Goal: Book appointment/travel/reservation

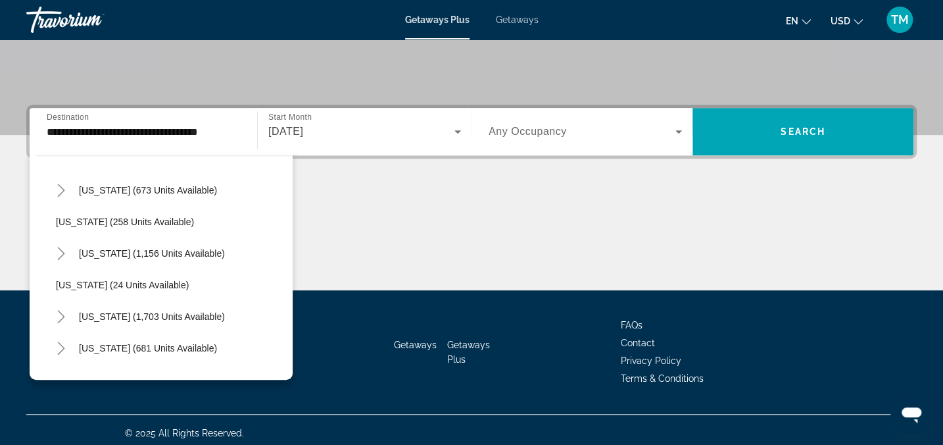
scroll to position [1060, 0]
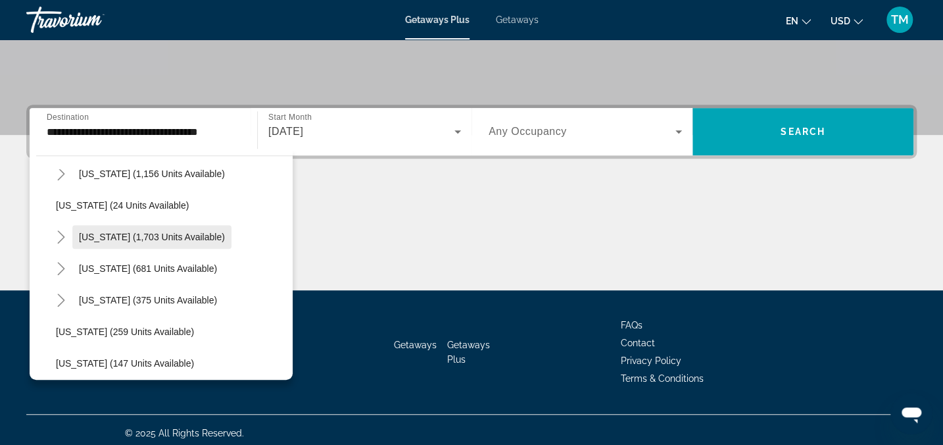
click at [125, 234] on span "South Carolina (1,703 units available)" at bounding box center [152, 237] width 146 height 11
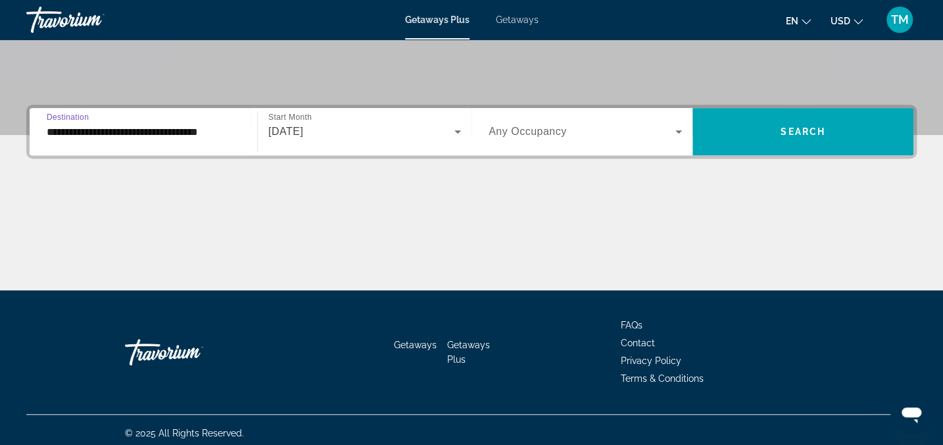
type input "**********"
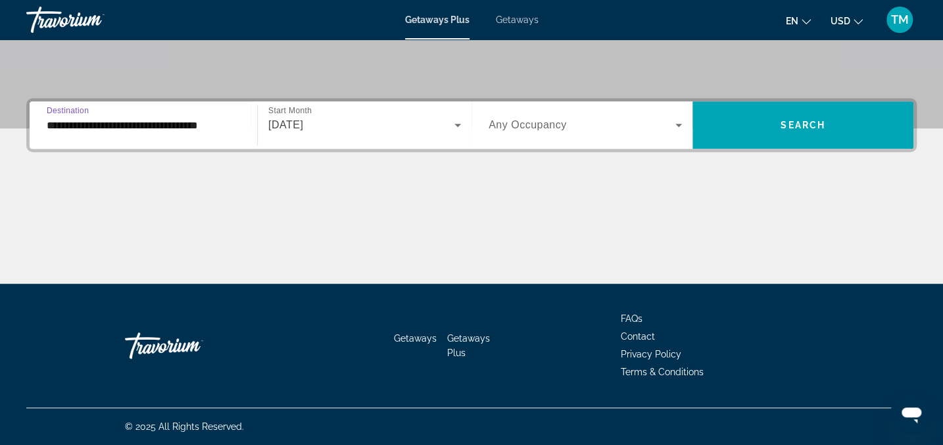
click at [460, 124] on icon "Search widget" at bounding box center [458, 125] width 7 height 3
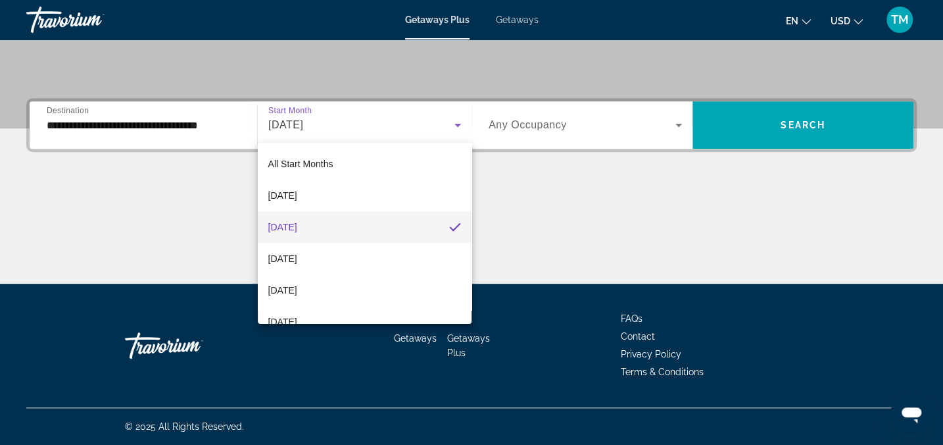
click at [678, 126] on div at bounding box center [471, 222] width 943 height 445
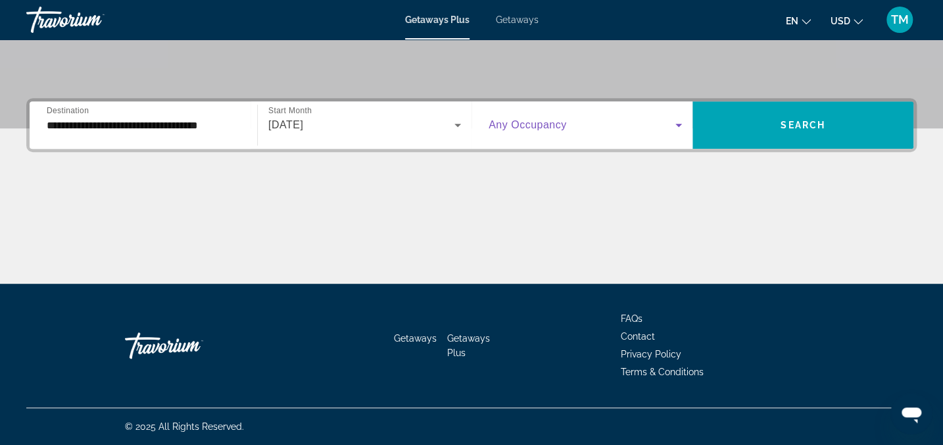
click at [678, 126] on icon "Search widget" at bounding box center [679, 125] width 16 height 16
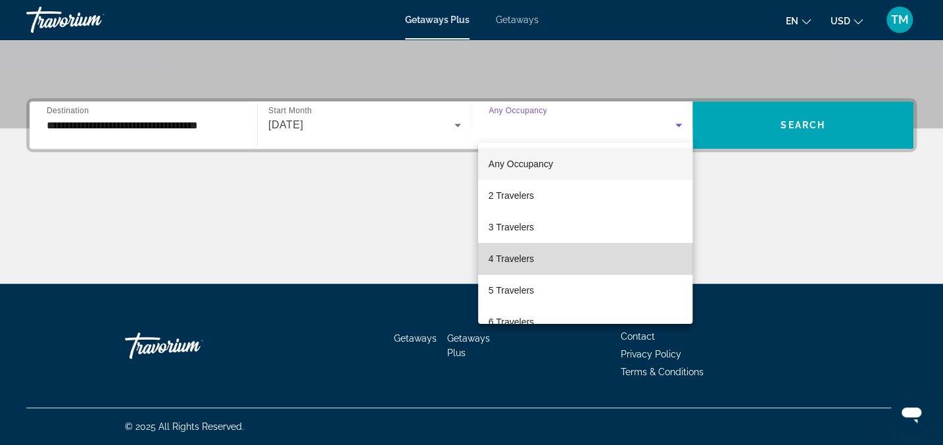
click at [599, 247] on mat-option "4 Travelers" at bounding box center [585, 259] width 214 height 32
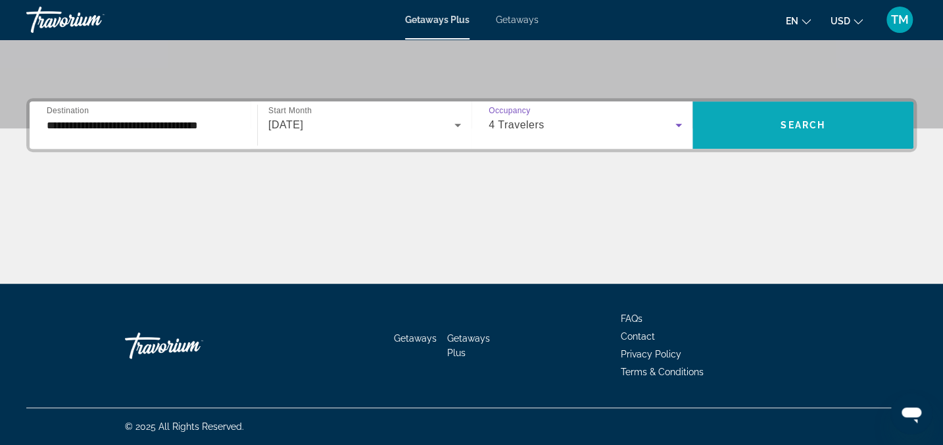
click at [798, 102] on span "Search widget" at bounding box center [803, 124] width 221 height 47
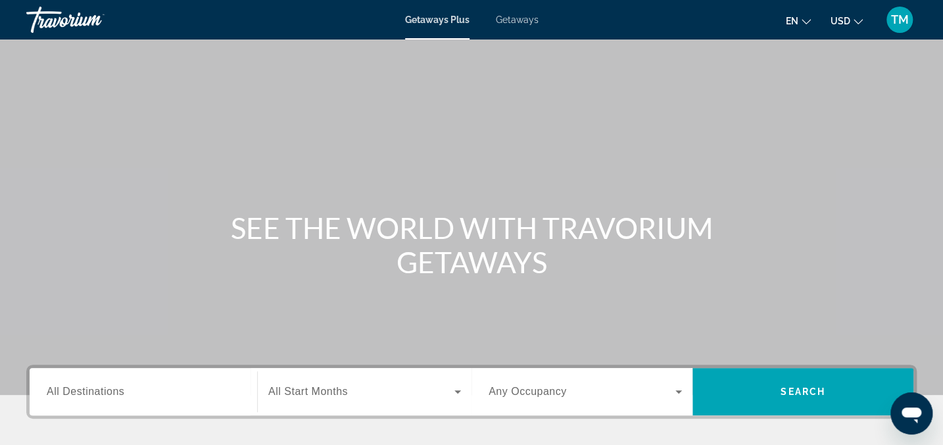
click at [194, 400] on div "Search widget" at bounding box center [143, 391] width 193 height 37
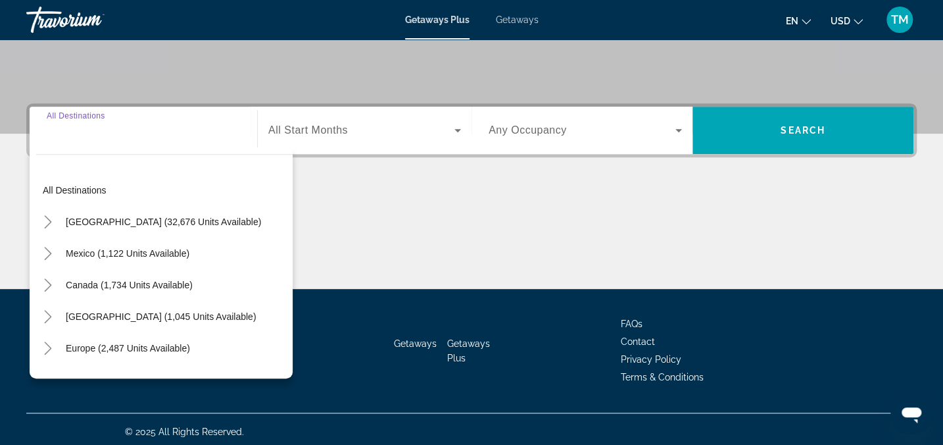
scroll to position [266, 0]
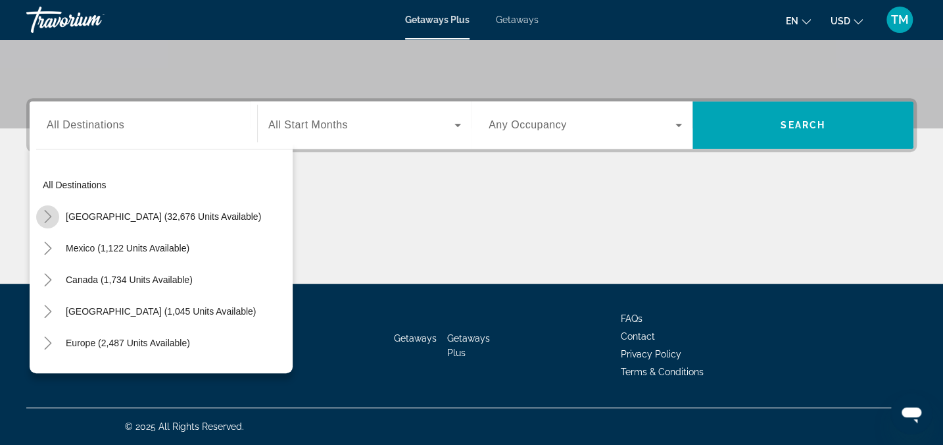
click at [48, 216] on icon "Toggle United States (32,676 units available)" at bounding box center [47, 216] width 13 height 13
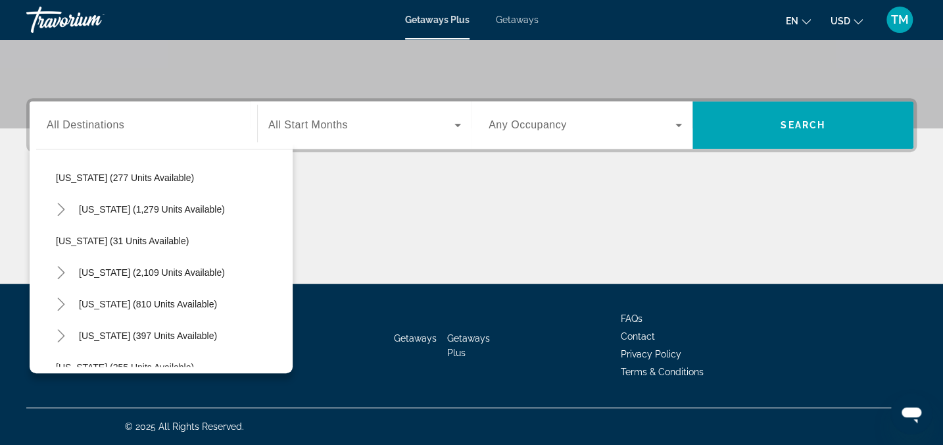
scroll to position [962, 0]
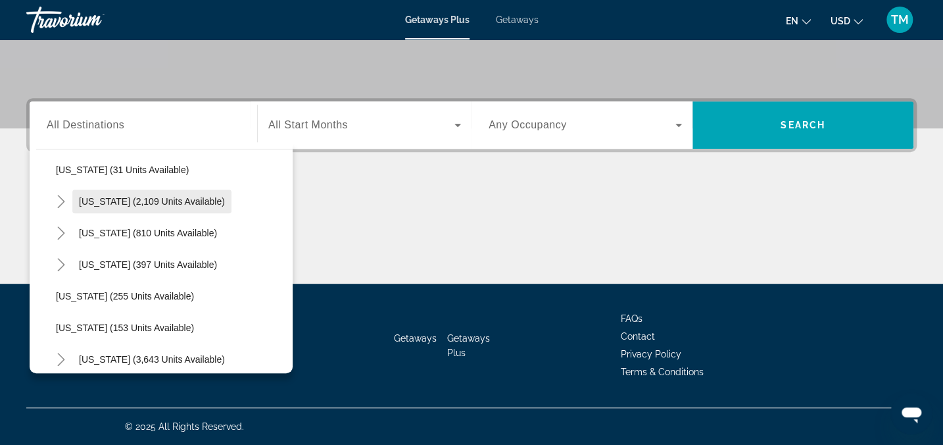
click at [111, 197] on span "[US_STATE] (2,109 units available)" at bounding box center [152, 201] width 146 height 11
type input "**********"
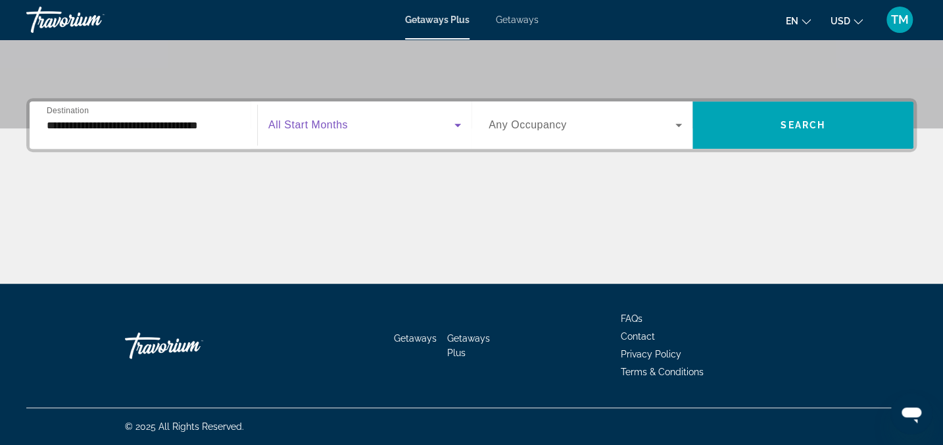
click at [459, 124] on icon "Search widget" at bounding box center [458, 125] width 7 height 3
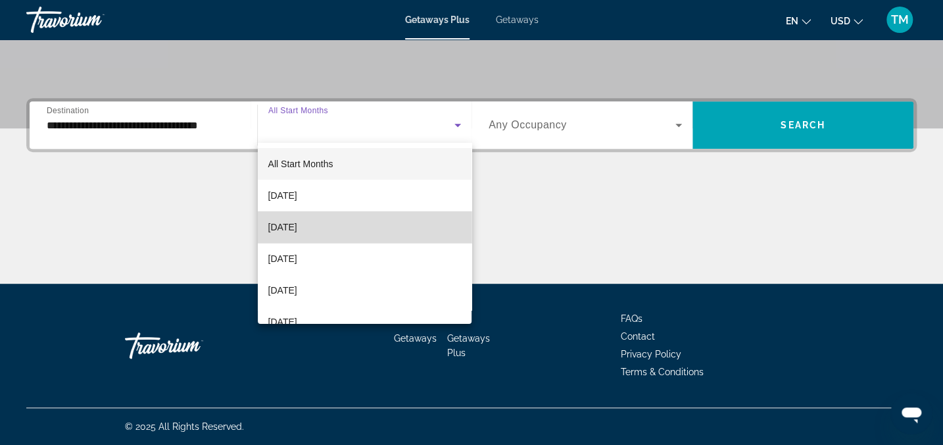
click at [396, 217] on mat-option "[DATE]" at bounding box center [365, 227] width 214 height 32
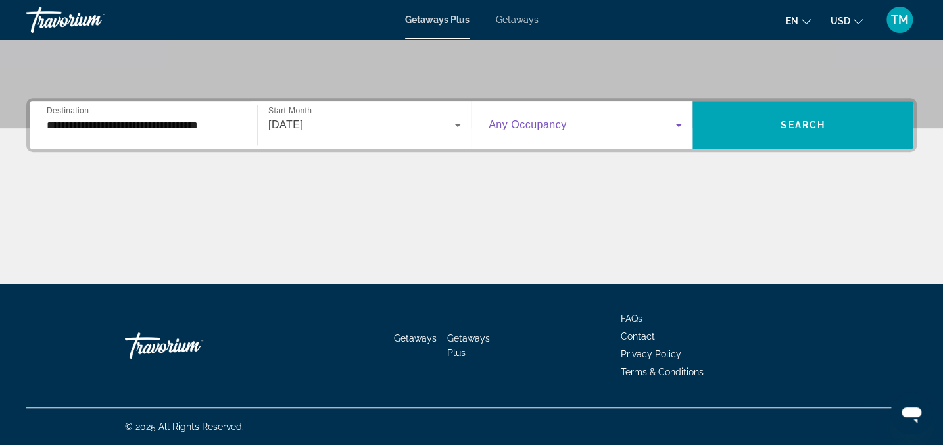
click at [678, 122] on icon "Search widget" at bounding box center [679, 125] width 16 height 16
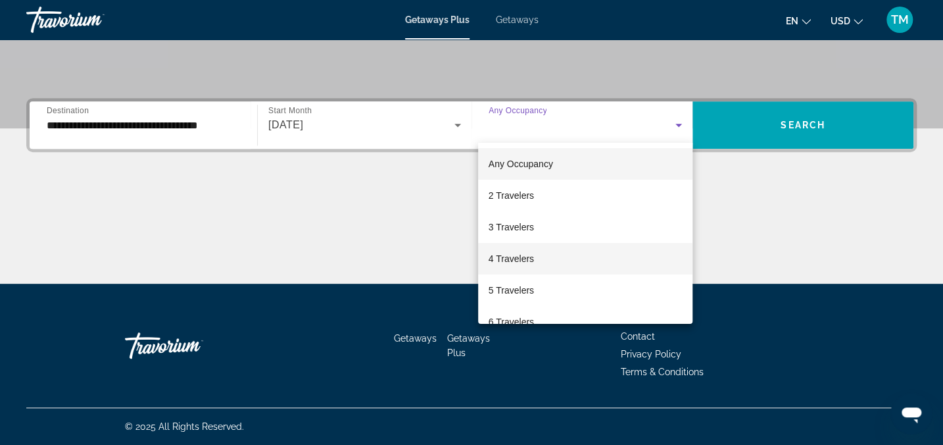
click at [620, 249] on mat-option "4 Travelers" at bounding box center [585, 259] width 214 height 32
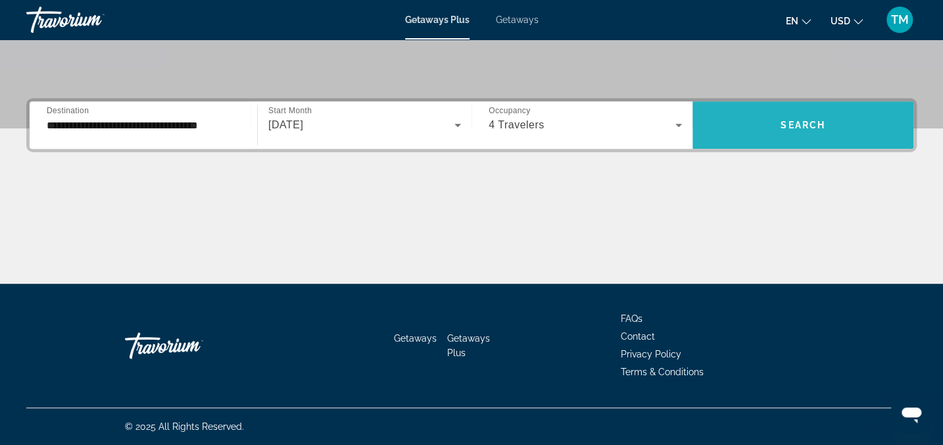
click at [772, 110] on span "Search widget" at bounding box center [803, 125] width 221 height 32
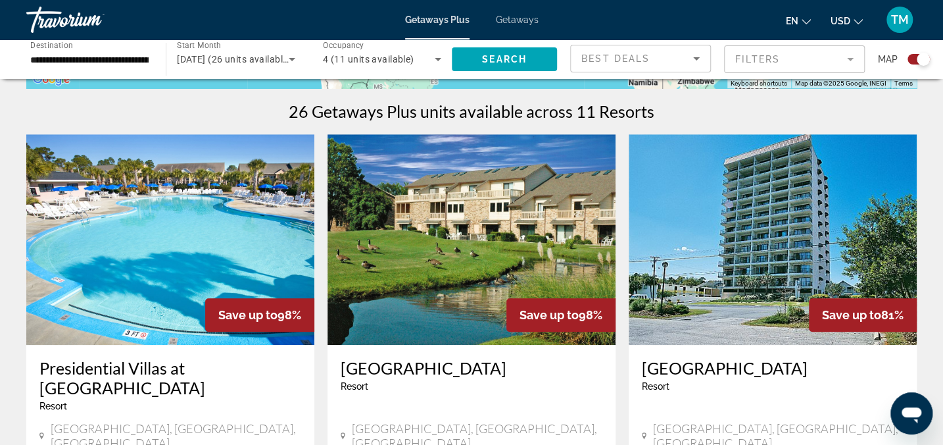
scroll to position [422, 0]
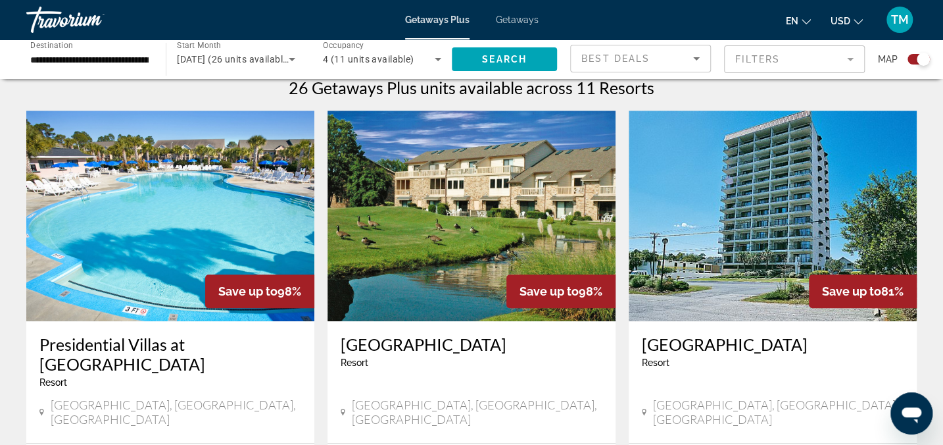
click at [137, 156] on img "Main content" at bounding box center [170, 216] width 288 height 211
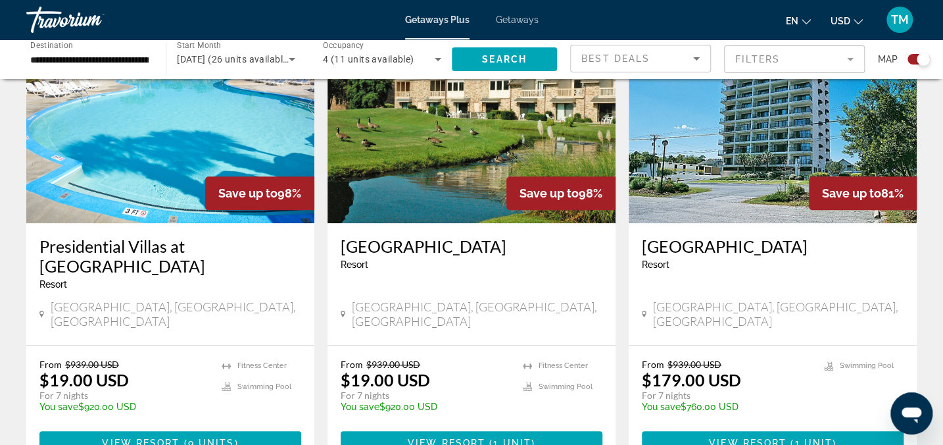
scroll to position [528, 0]
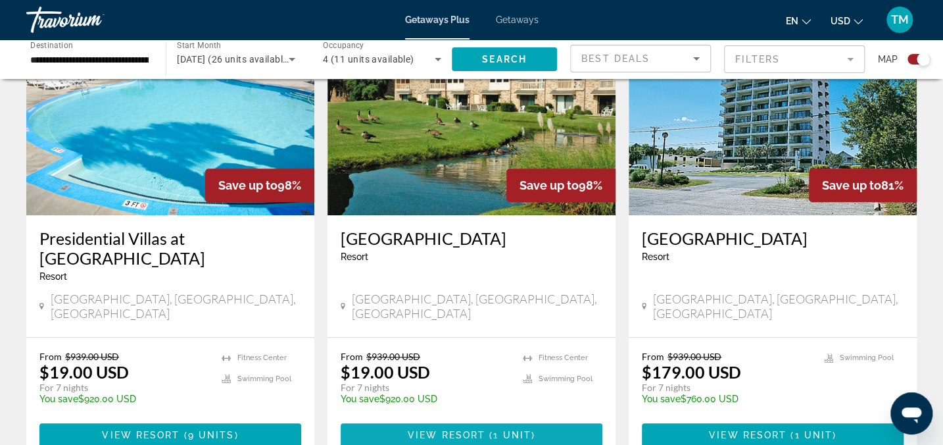
click at [439, 430] on span "View Resort" at bounding box center [447, 435] width 78 height 11
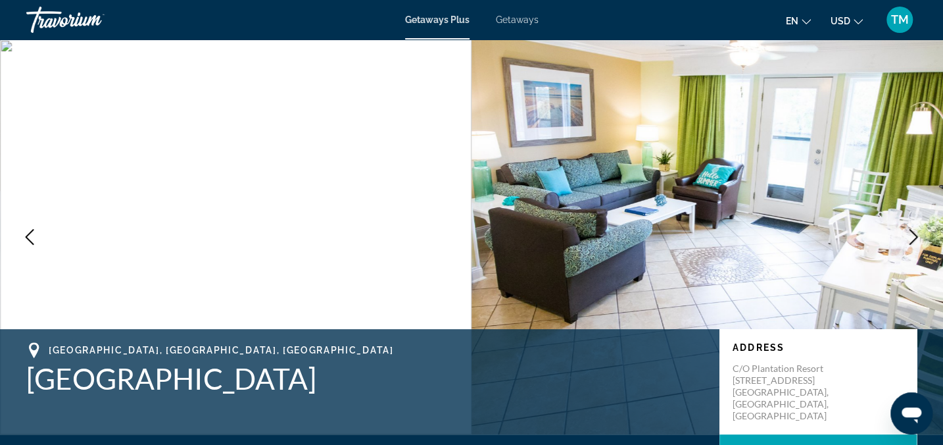
click at [439, 420] on div "[GEOGRAPHIC_DATA], [GEOGRAPHIC_DATA], [GEOGRAPHIC_DATA] [GEOGRAPHIC_DATA] Villa…" at bounding box center [471, 381] width 943 height 79
click at [916, 236] on icon "Next image" at bounding box center [914, 237] width 9 height 16
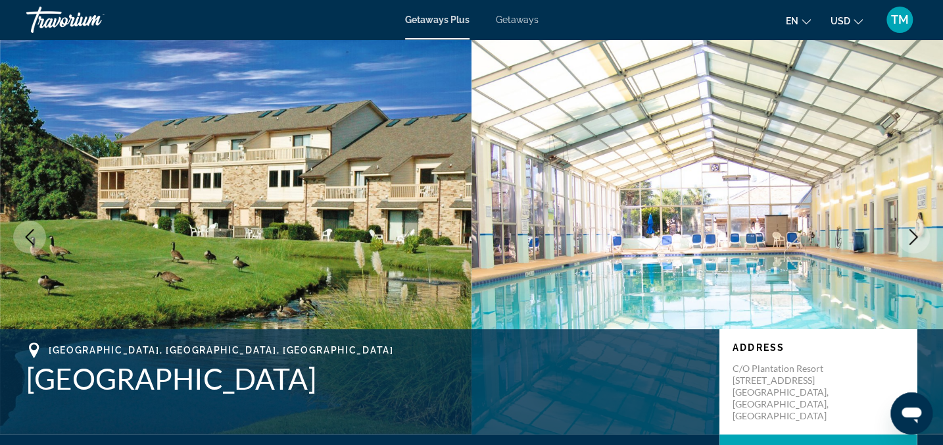
click at [916, 236] on icon "Next image" at bounding box center [914, 237] width 9 height 16
